Goal: Find specific page/section: Find specific page/section

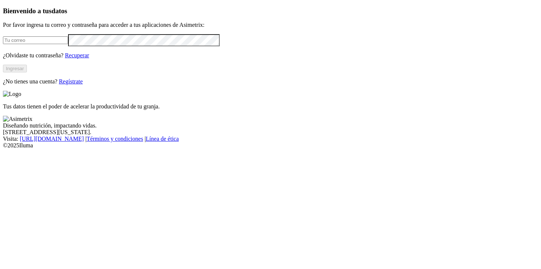
type input "[PERSON_NAME][EMAIL_ADDRESS][PERSON_NAME][DOMAIN_NAME]"
click at [27, 73] on button "Ingresar" at bounding box center [15, 69] width 24 height 8
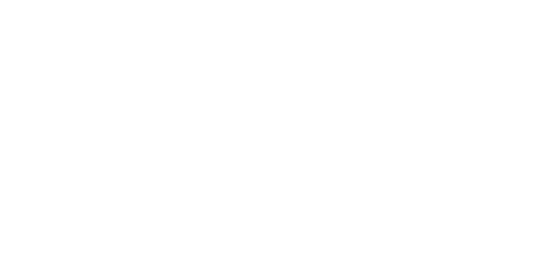
type input "agro"
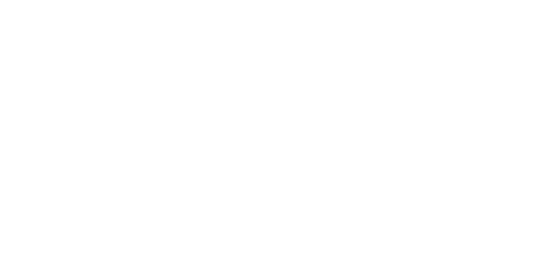
drag, startPoint x: 92, startPoint y: 118, endPoint x: 302, endPoint y: 207, distance: 228.1
